Goal: Transaction & Acquisition: Purchase product/service

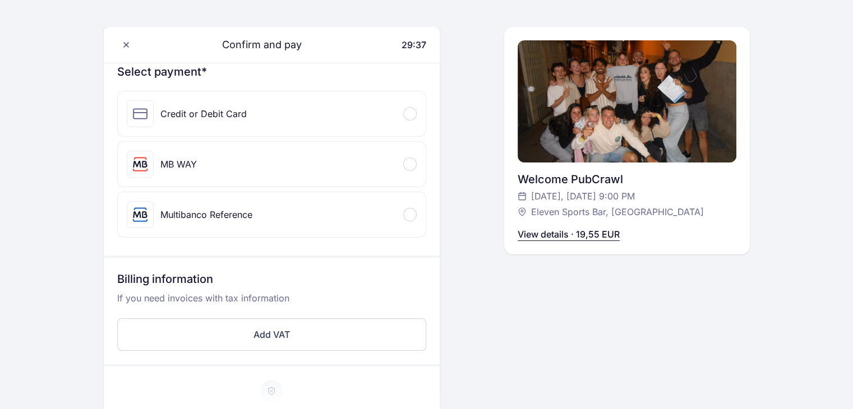
scroll to position [132, 0]
click at [405, 110] on div at bounding box center [409, 111] width 13 height 13
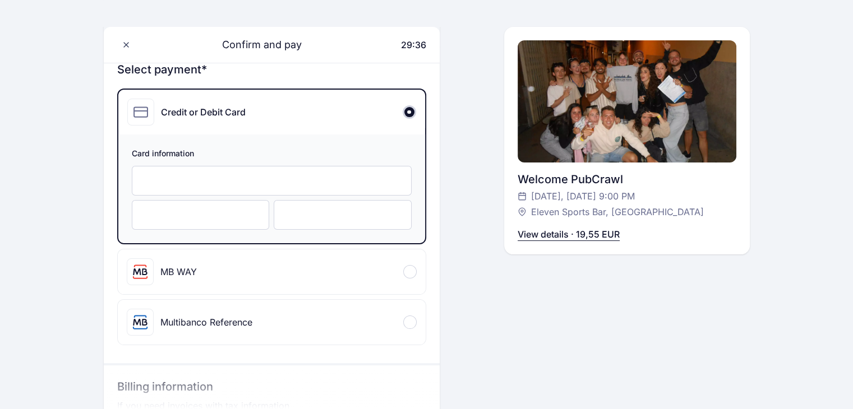
scroll to position [0, 0]
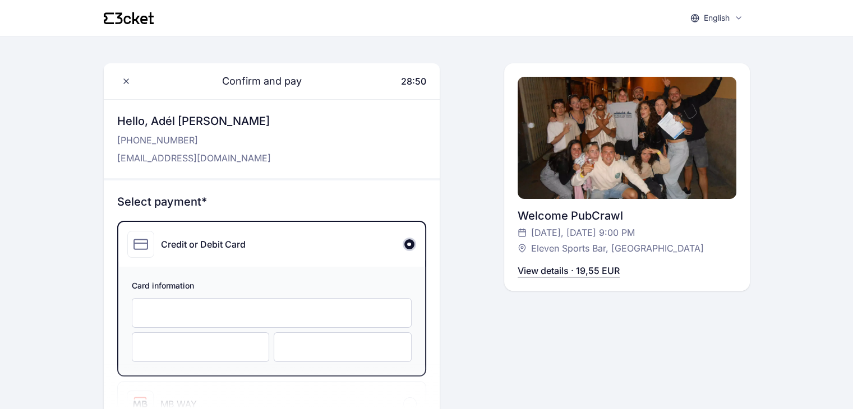
click at [200, 340] on div at bounding box center [201, 348] width 138 height 30
click at [339, 352] on div at bounding box center [343, 348] width 138 height 30
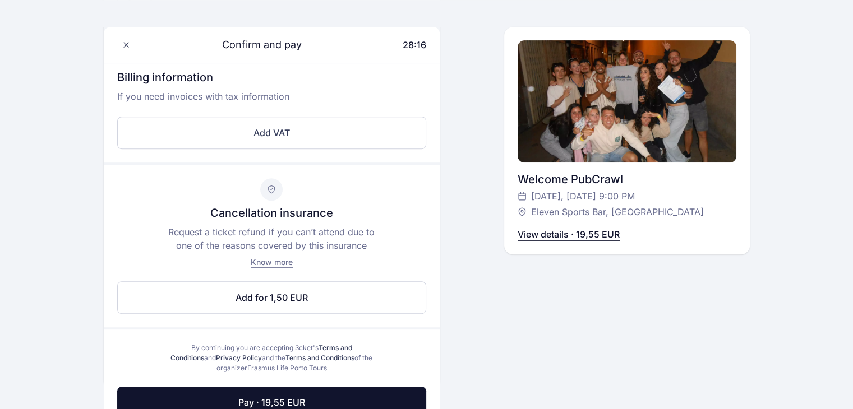
scroll to position [534, 0]
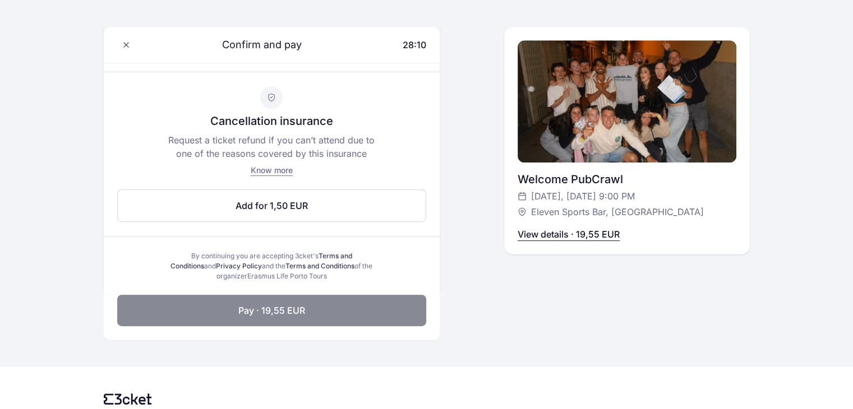
click at [199, 312] on button "Pay · 19,55 EUR" at bounding box center [271, 310] width 309 height 31
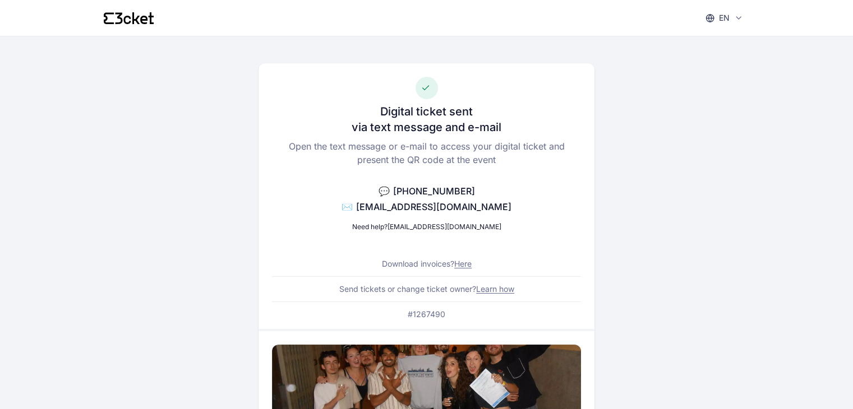
click at [131, 19] on icon at bounding box center [129, 18] width 50 height 12
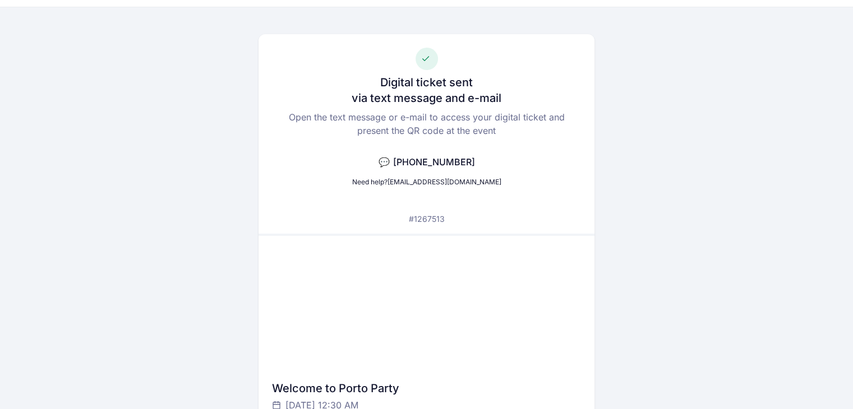
scroll to position [23, 0]
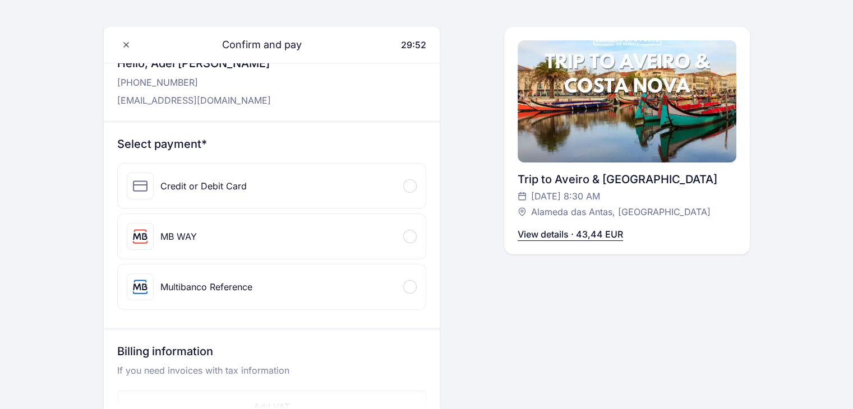
scroll to position [58, 0]
click at [349, 173] on div "Credit or Debit Card" at bounding box center [272, 185] width 308 height 45
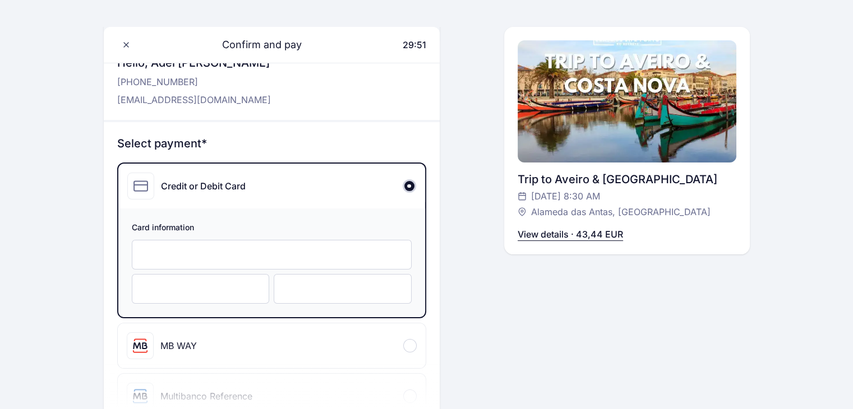
click at [349, 173] on div "Credit or Debit Card" at bounding box center [271, 186] width 307 height 45
click at [301, 279] on div at bounding box center [343, 289] width 138 height 30
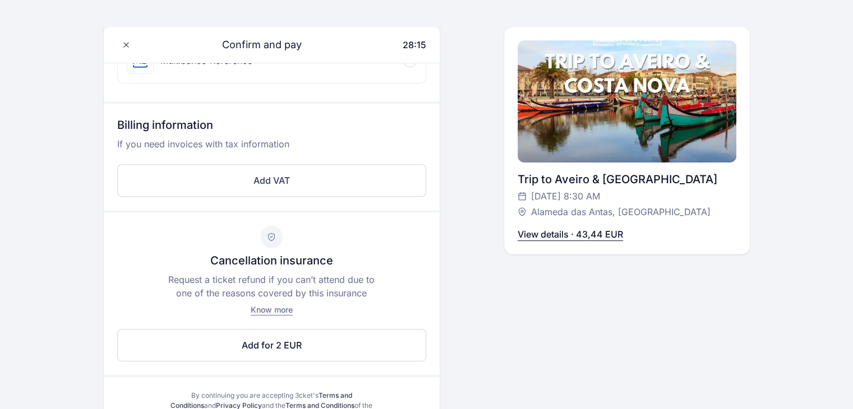
scroll to position [579, 0]
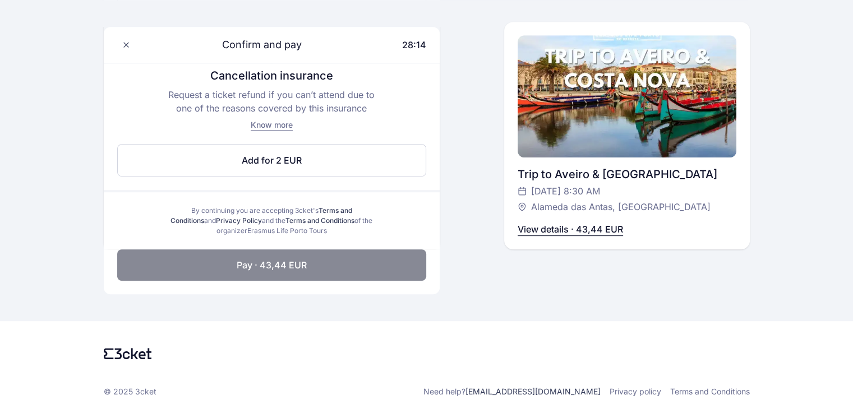
click at [293, 270] on button "Pay · 43,44 EUR" at bounding box center [271, 265] width 309 height 31
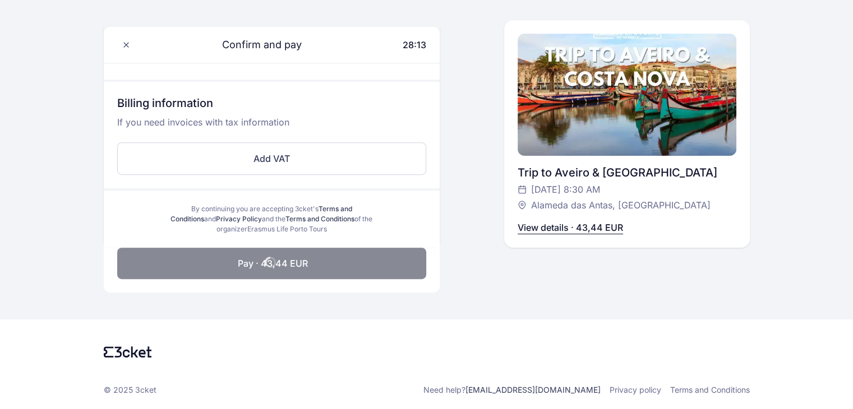
scroll to position [415, 0]
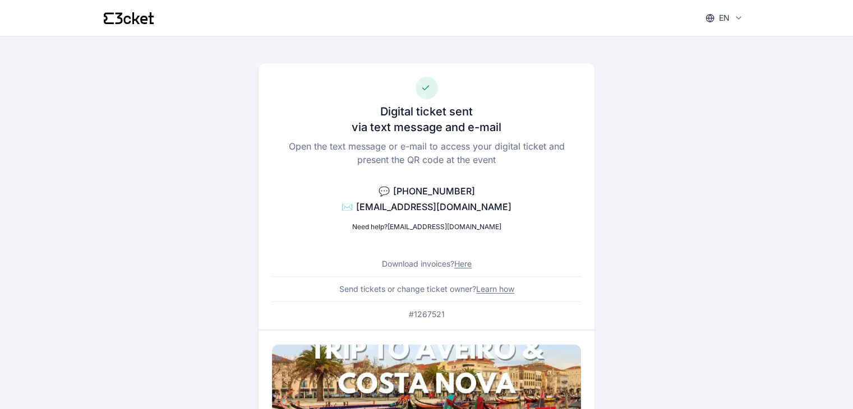
click at [137, 21] on icon at bounding box center [129, 18] width 50 height 12
